Goal: Transaction & Acquisition: Purchase product/service

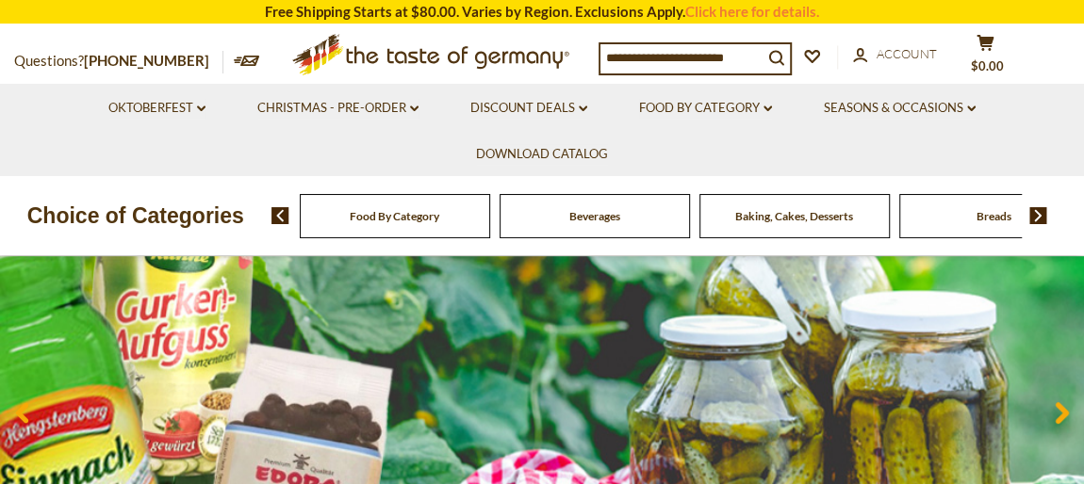
scroll to position [142, 0]
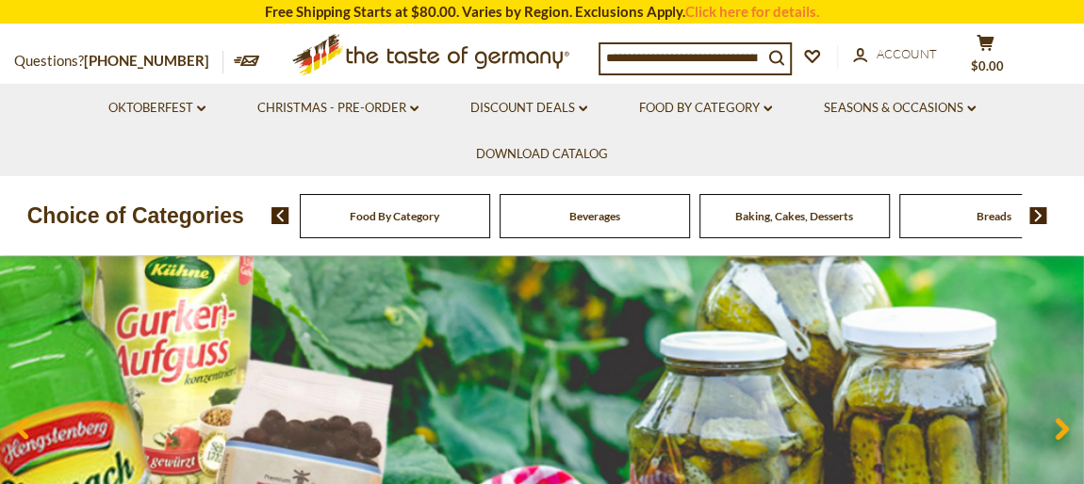
click at [407, 209] on span "Food By Category" at bounding box center [395, 216] width 90 height 14
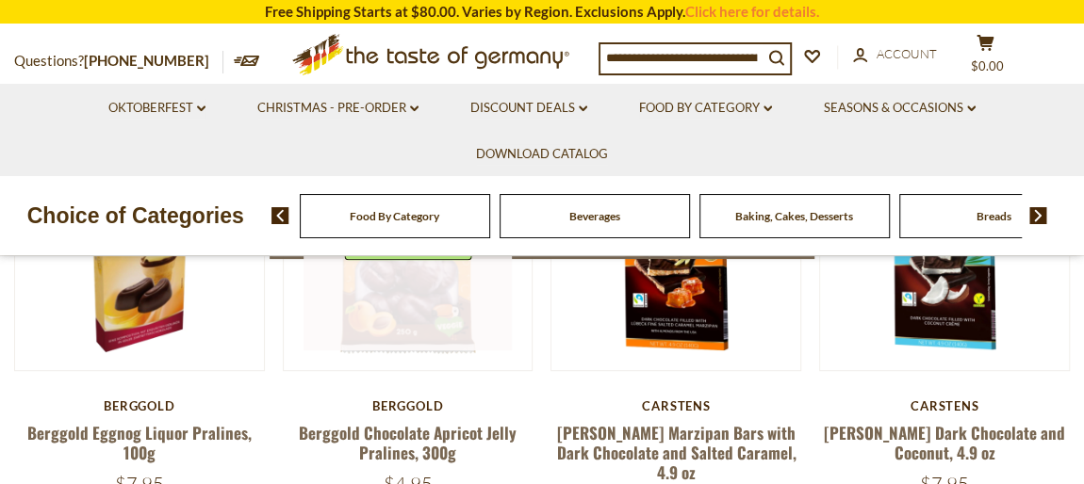
scroll to position [142, 0]
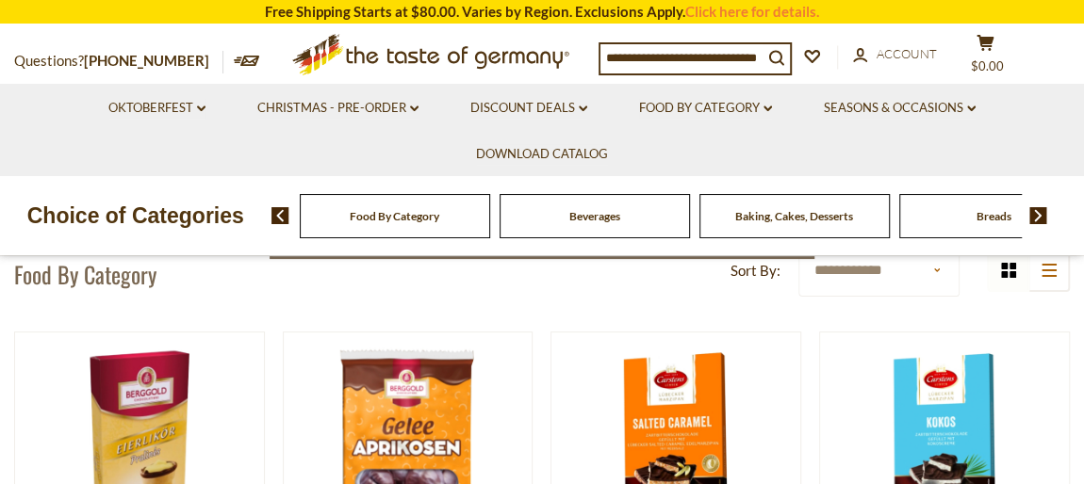
click at [453, 223] on div "Food By Category" at bounding box center [395, 216] width 190 height 44
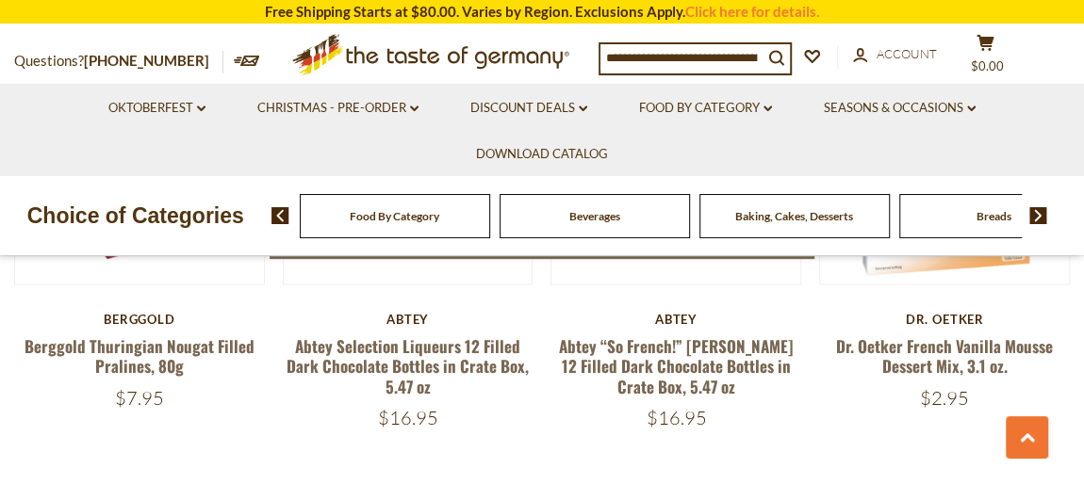
scroll to position [1570, 0]
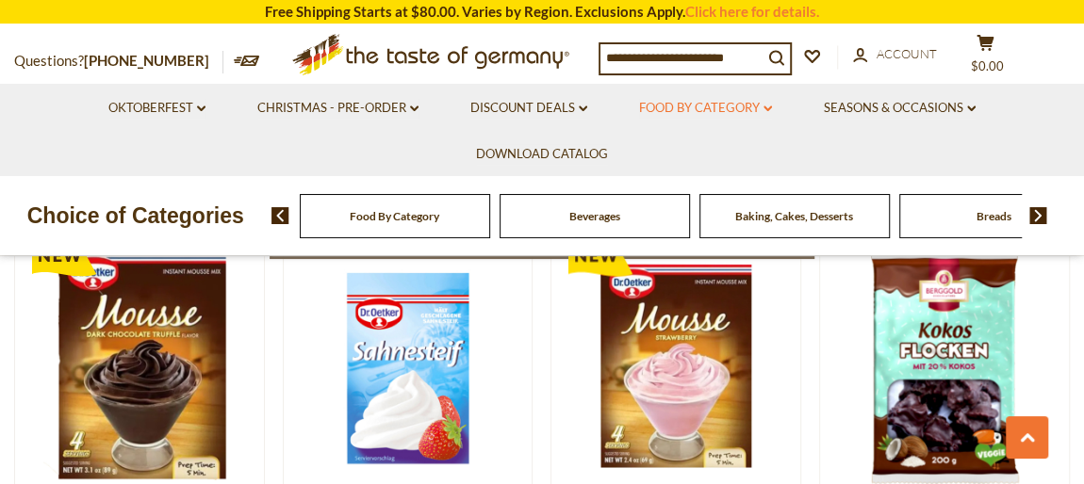
click at [766, 111] on icon "dropdown_arrow" at bounding box center [767, 109] width 8 height 7
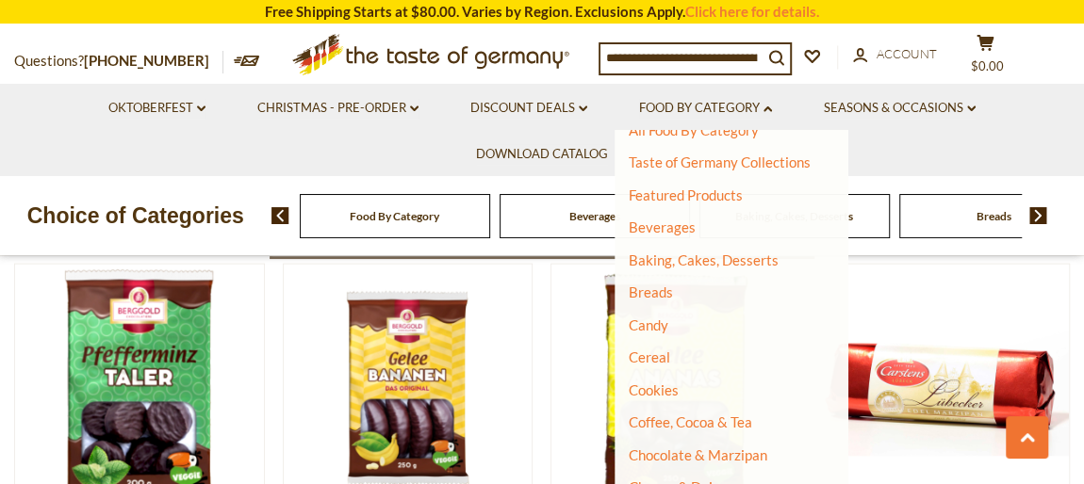
scroll to position [0, 0]
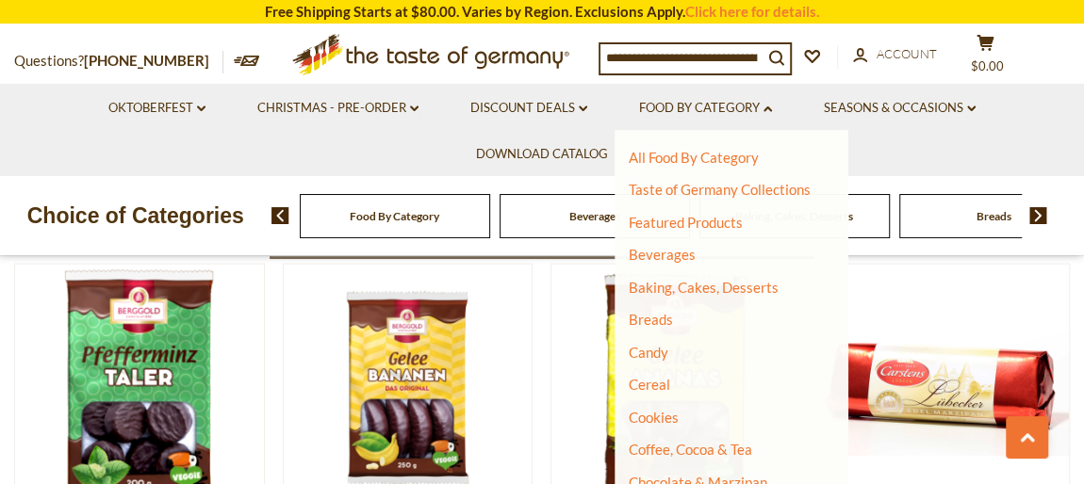
click at [678, 54] on input at bounding box center [681, 57] width 162 height 26
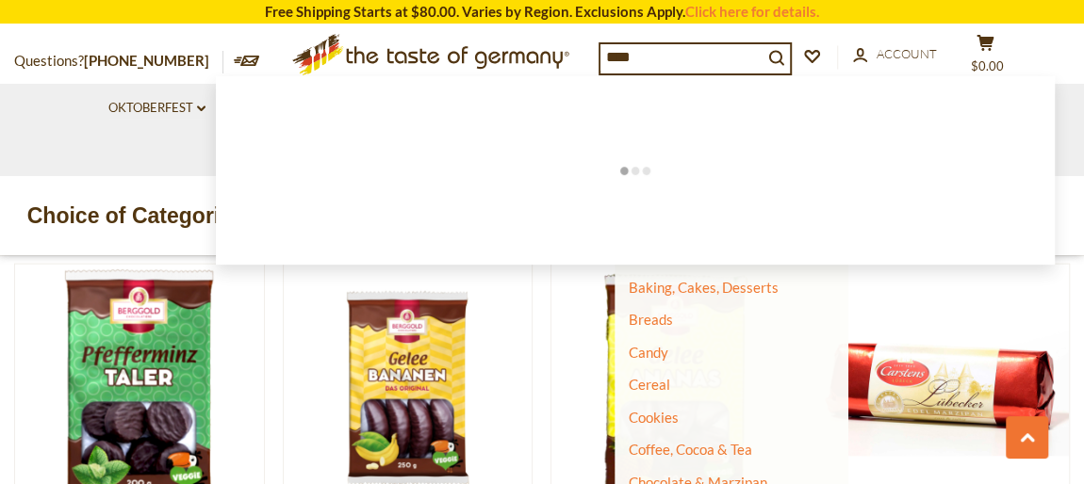
type input "*****"
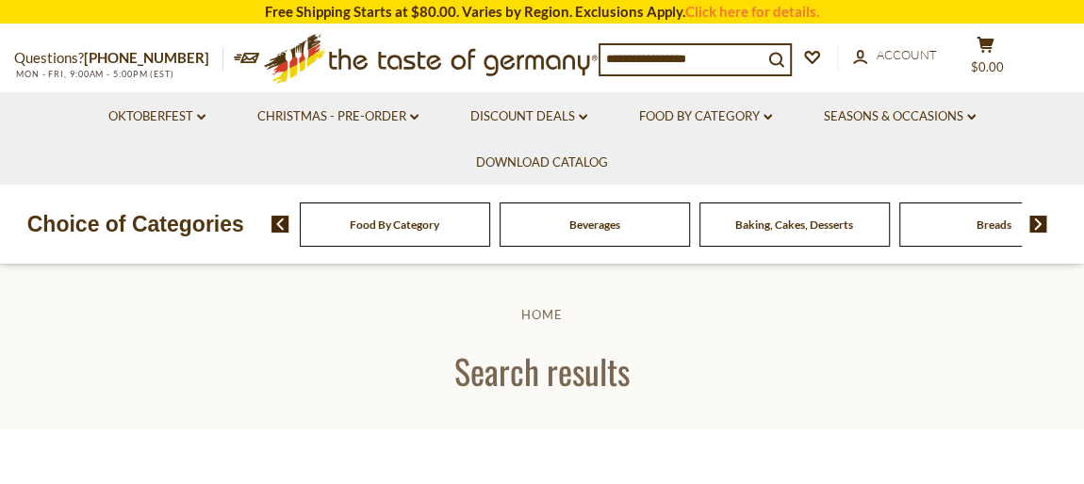
type input "*****"
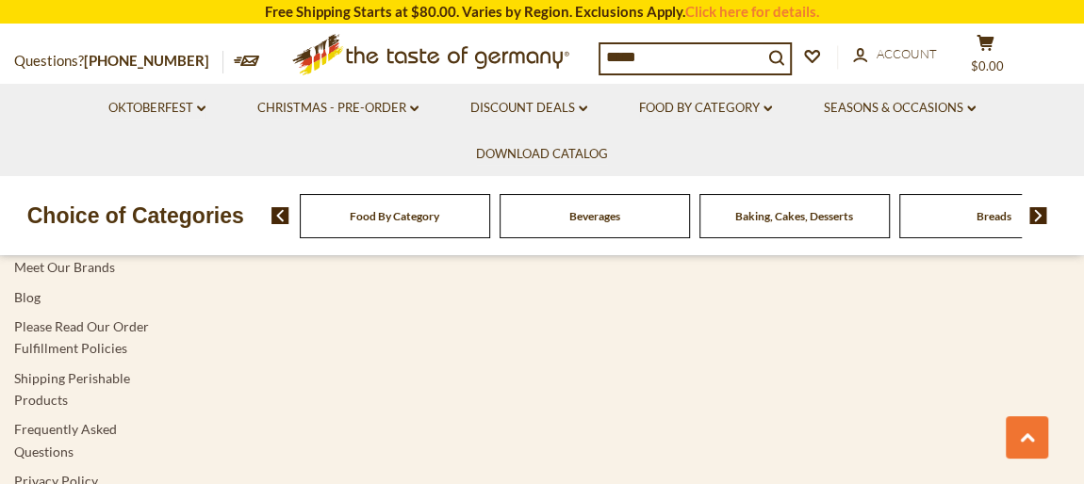
scroll to position [4425, 0]
